Goal: Task Accomplishment & Management: Use online tool/utility

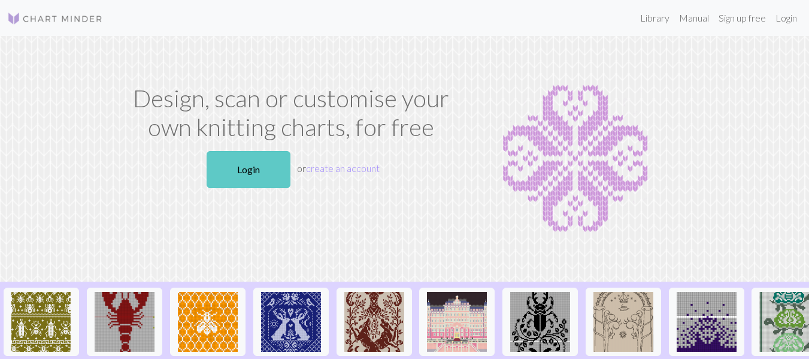
click at [250, 176] on link "Login" at bounding box center [249, 169] width 84 height 37
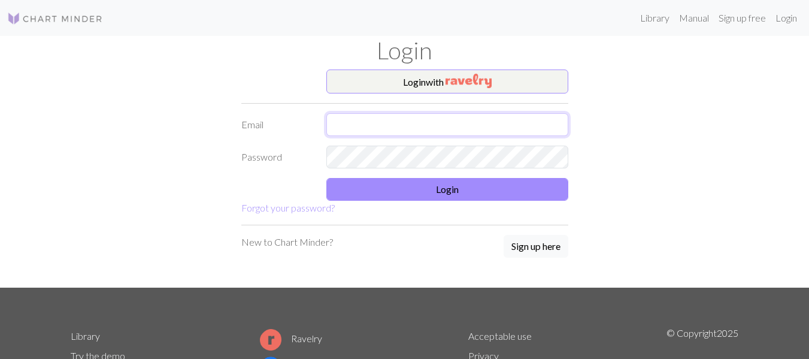
type input "[PERSON_NAME][EMAIL_ADDRESS][DOMAIN_NAME]"
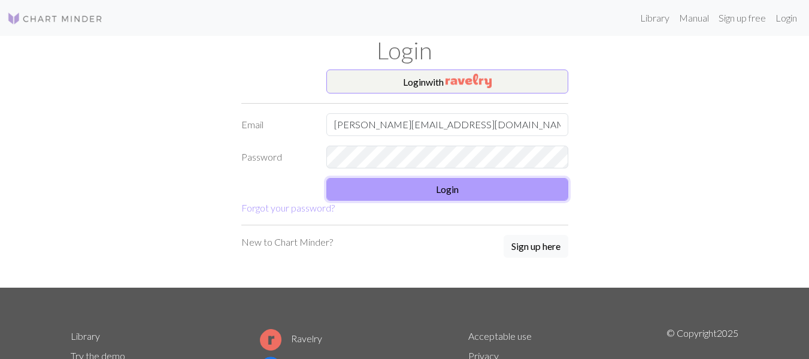
click at [401, 189] on button "Login" at bounding box center [447, 189] width 242 height 23
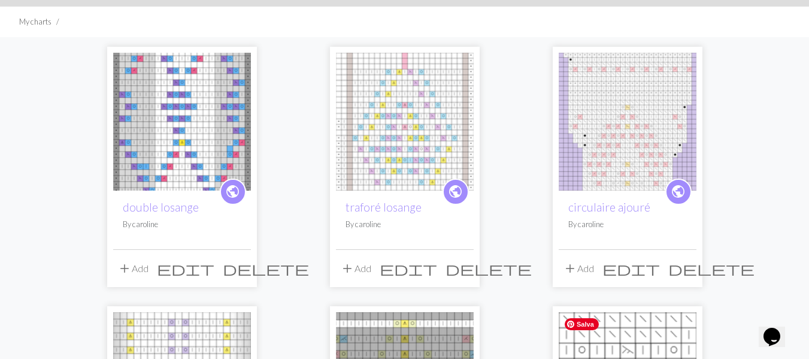
scroll to position [60, 0]
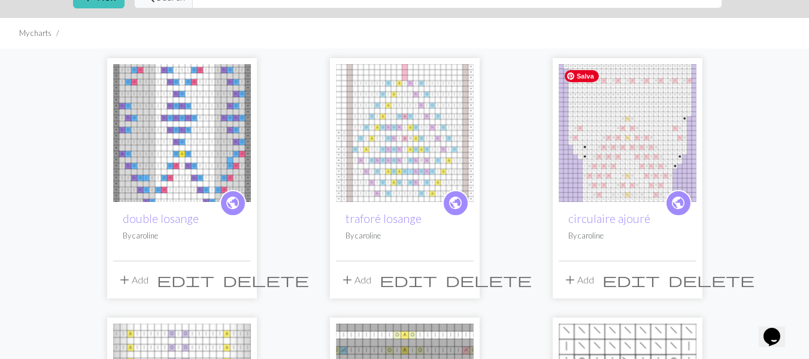
click at [611, 153] on img at bounding box center [628, 133] width 138 height 138
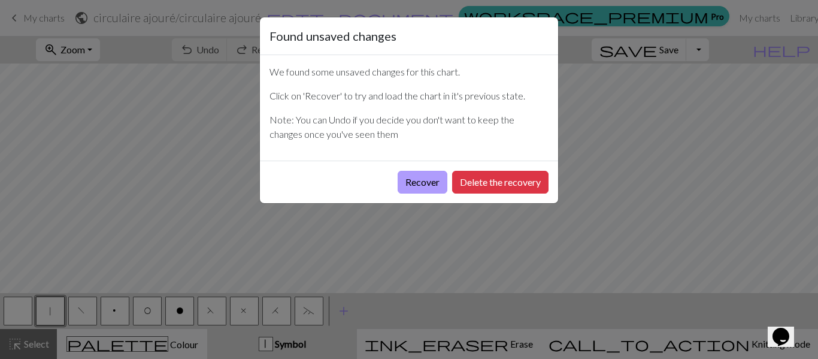
click at [428, 186] on button "Recover" at bounding box center [423, 182] width 50 height 23
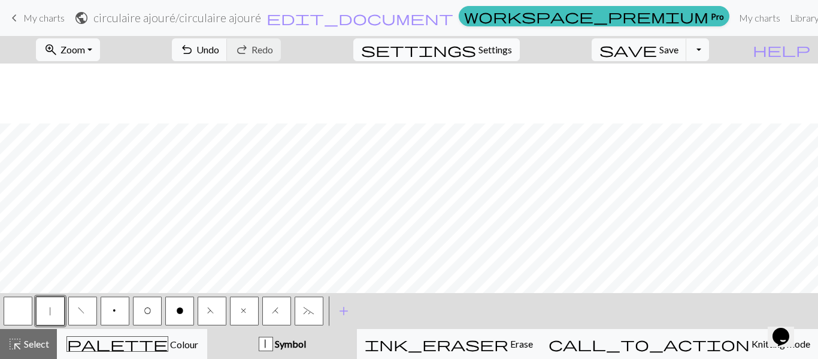
scroll to position [444, 0]
